Goal: Task Accomplishment & Management: Use online tool/utility

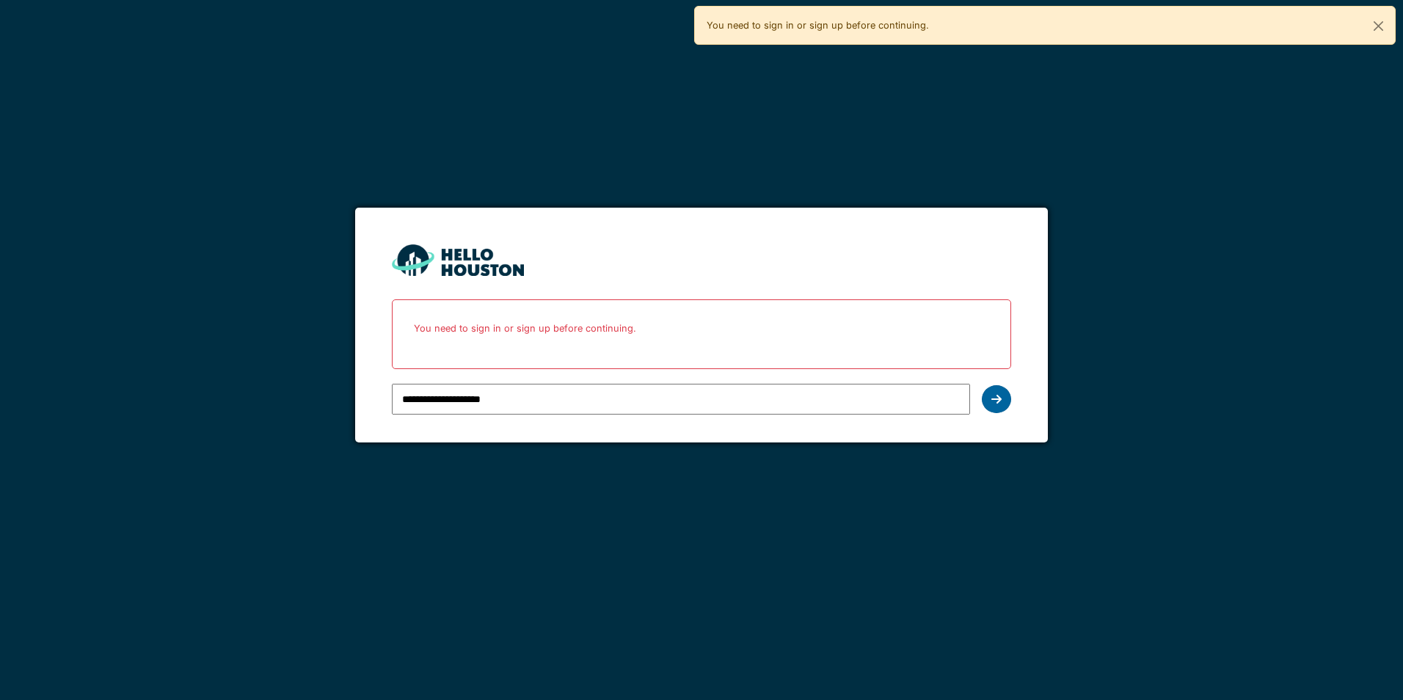
click at [993, 398] on icon at bounding box center [996, 399] width 10 height 12
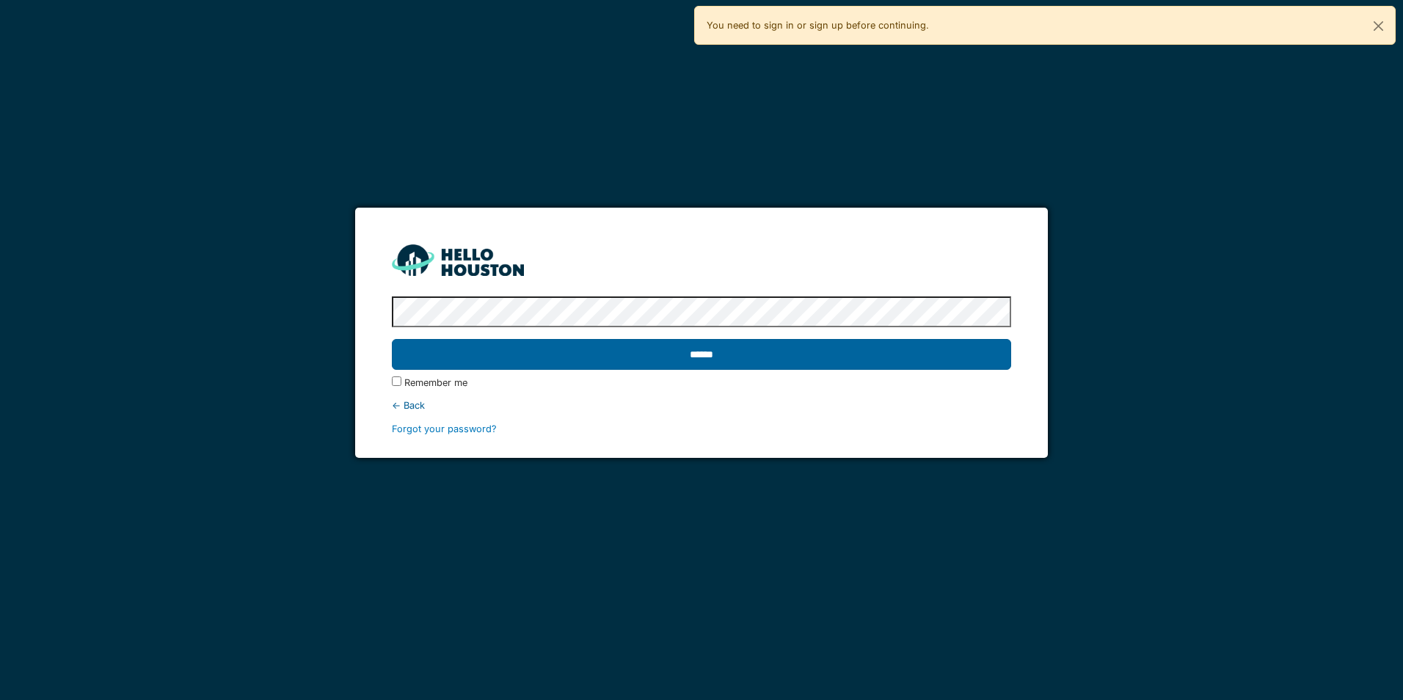
click at [680, 351] on input "******" at bounding box center [701, 354] width 619 height 31
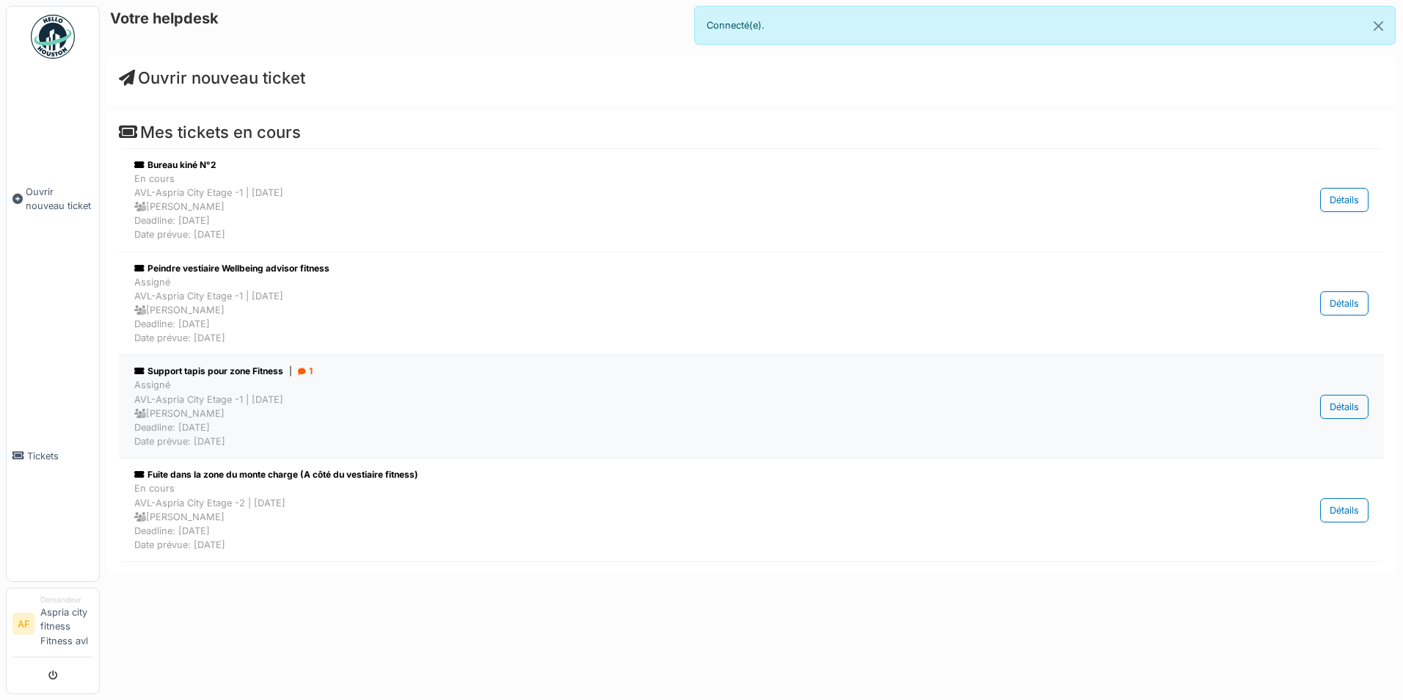
drag, startPoint x: 0, startPoint y: 0, endPoint x: 271, endPoint y: 421, distance: 500.7
click at [271, 421] on div "Assigné AVL-Aspria City Etage -1 | Il y a 13 jour(s) Pierre De kan Deadline: 11…" at bounding box center [661, 413] width 1054 height 70
